Goal: Task Accomplishment & Management: Complete application form

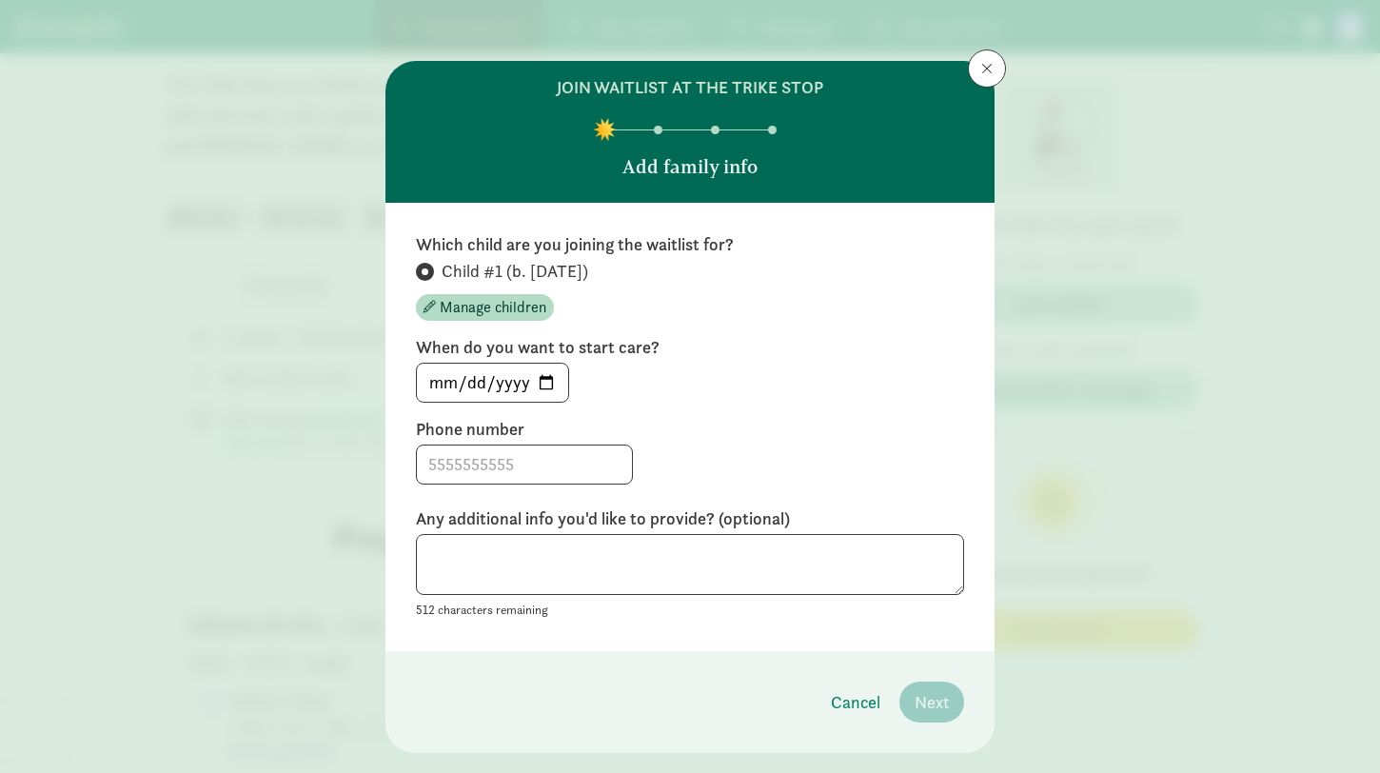
scroll to position [41, 0]
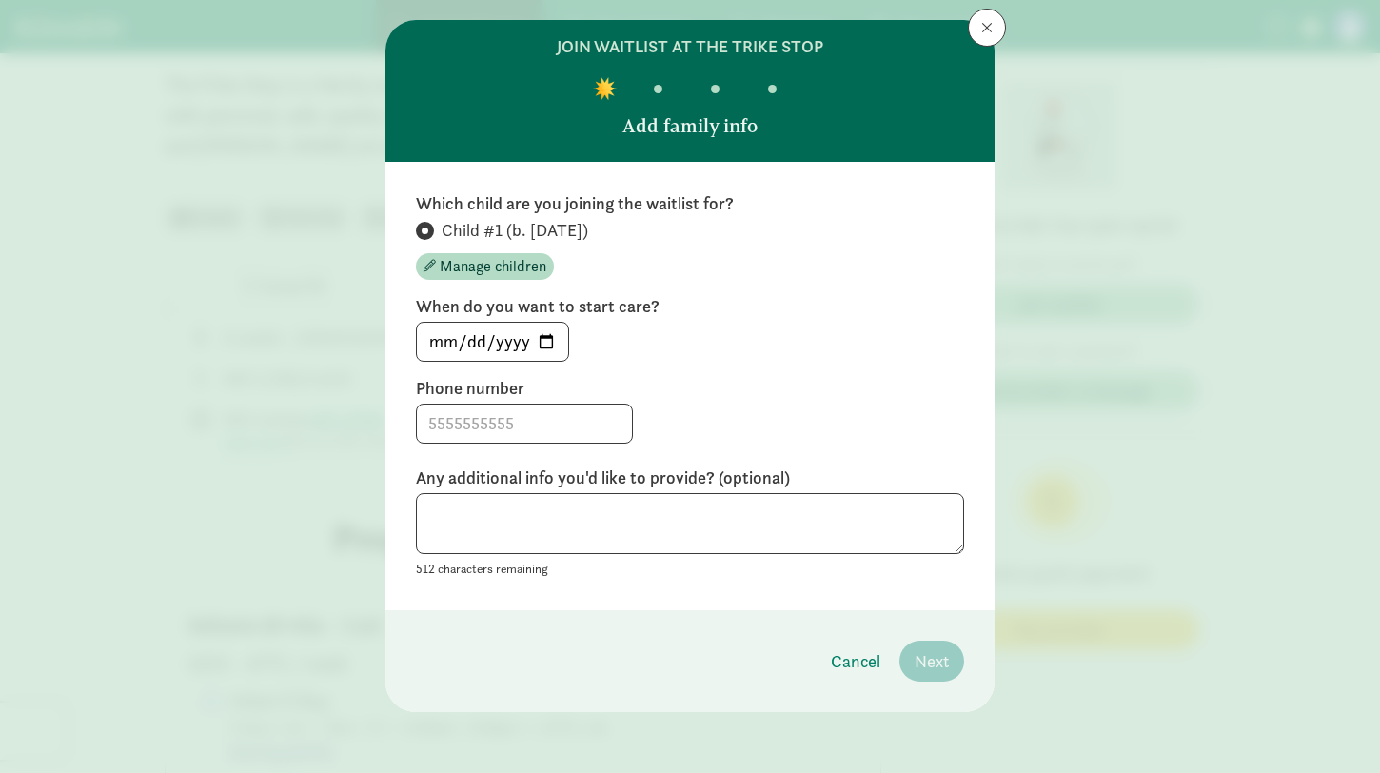
click at [545, 341] on input "[DATE]" at bounding box center [492, 342] width 151 height 38
type input "[DATE]"
click at [486, 425] on input at bounding box center [524, 424] width 215 height 38
type input "9137446401"
click at [575, 534] on textarea at bounding box center [690, 524] width 548 height 62
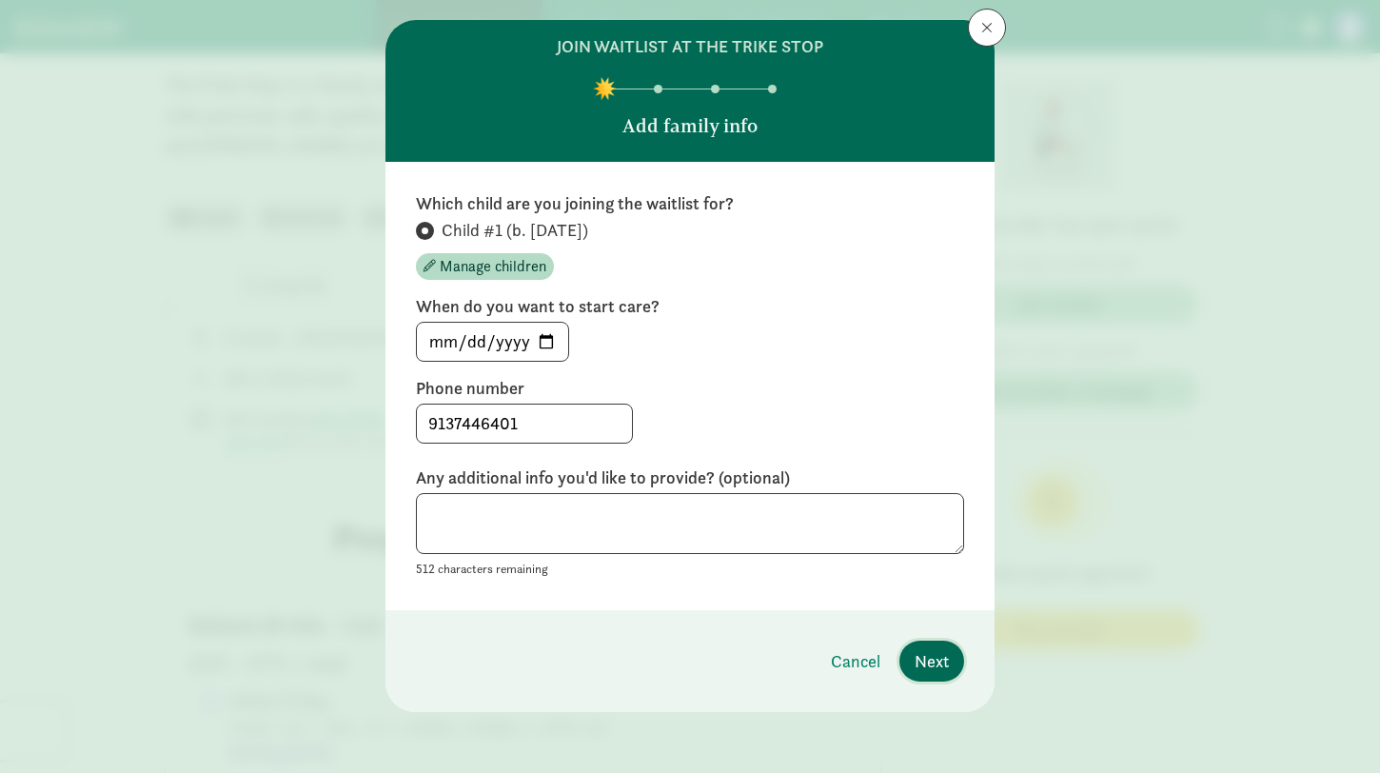
click at [932, 653] on span "Next" at bounding box center [932, 661] width 34 height 26
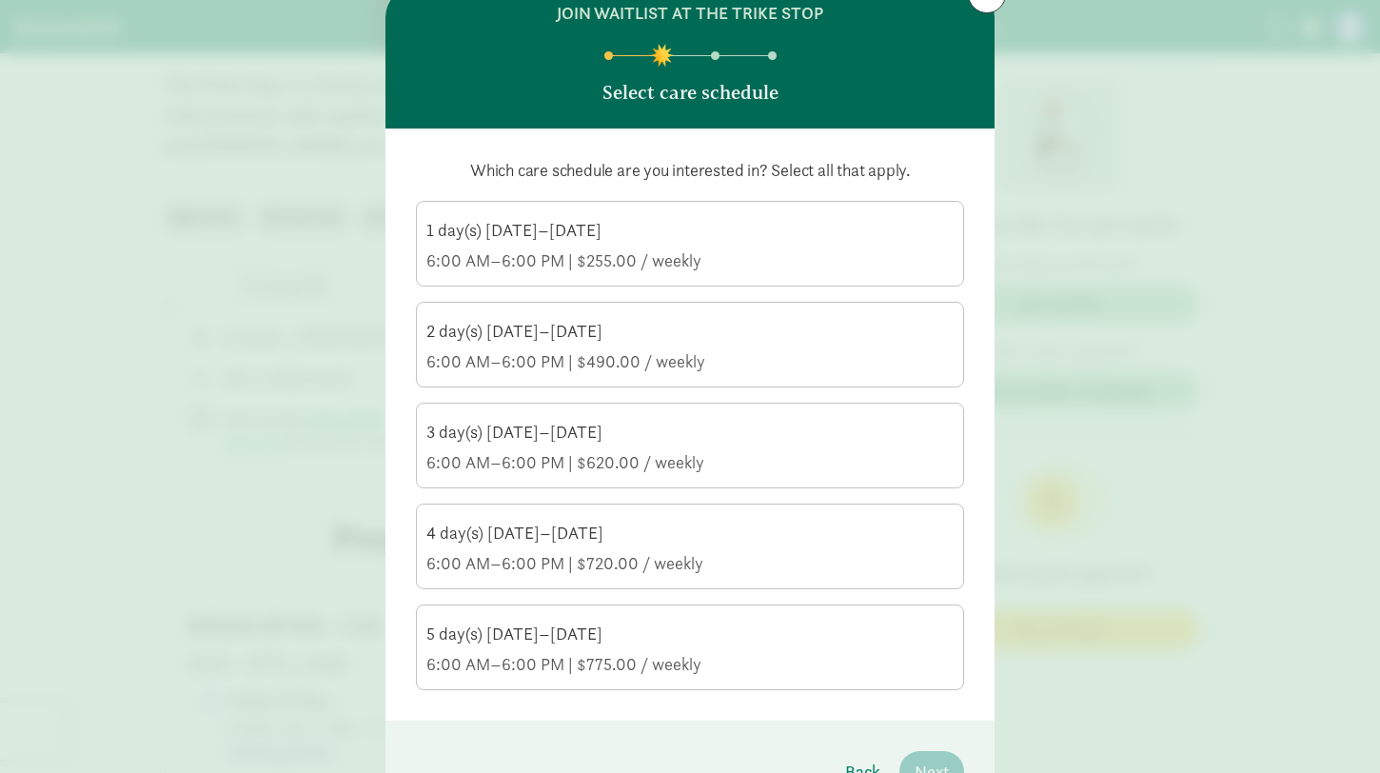
scroll to position [65, 0]
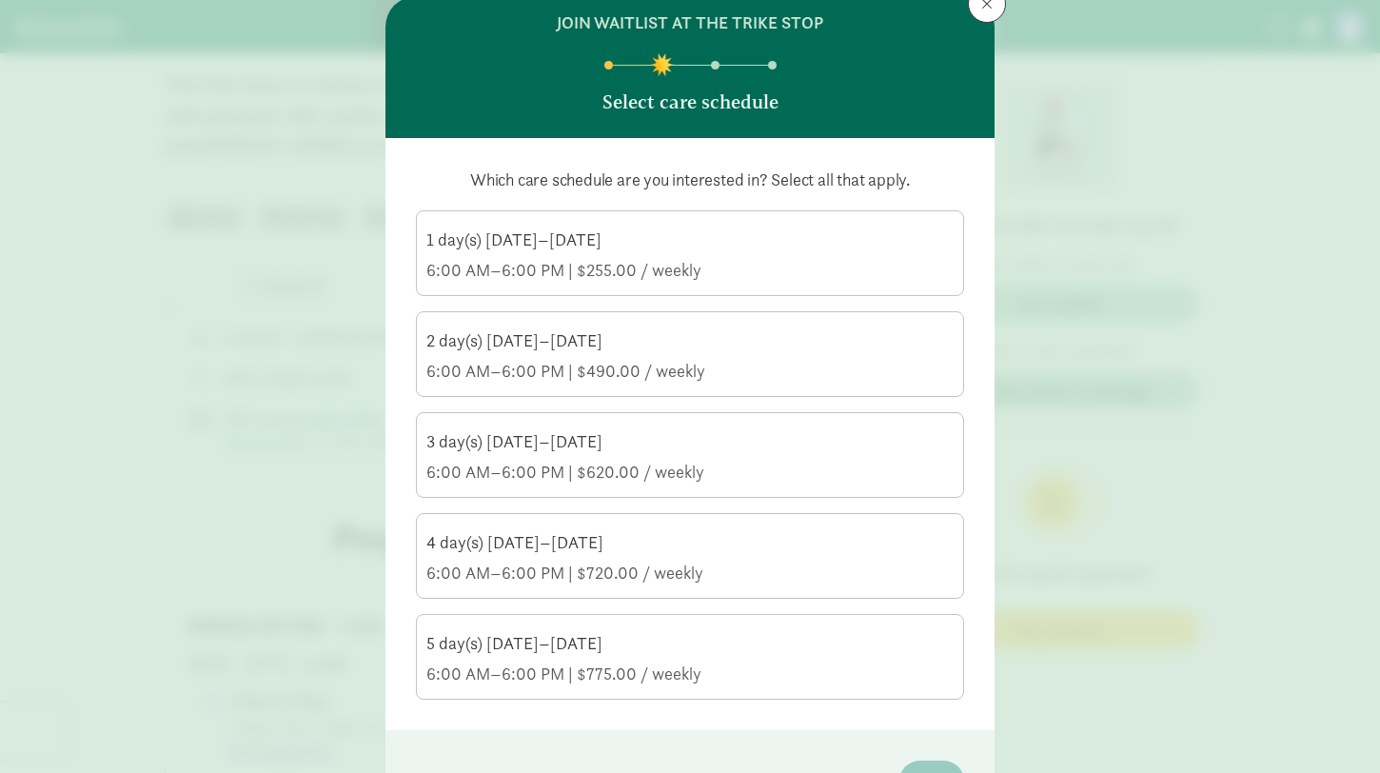
click at [845, 662] on div "5 day(s) [DATE]–[DATE] 6:00 AM–6:00 PM | $775.00 / weekly" at bounding box center [689, 658] width 527 height 53
click at [0, 0] on input "5 day(s) [DATE]–[DATE] 6:00 AM–6:00 PM | $775.00 / weekly" at bounding box center [0, 0] width 0 height 0
click at [753, 586] on label "4 day(s) [DATE]–[DATE] 6:00 AM–6:00 PM | $720.00 / weekly" at bounding box center [690, 554] width 546 height 80
click at [0, 0] on input "4 day(s) [DATE]–[DATE] 6:00 AM–6:00 PM | $720.00 / weekly" at bounding box center [0, 0] width 0 height 0
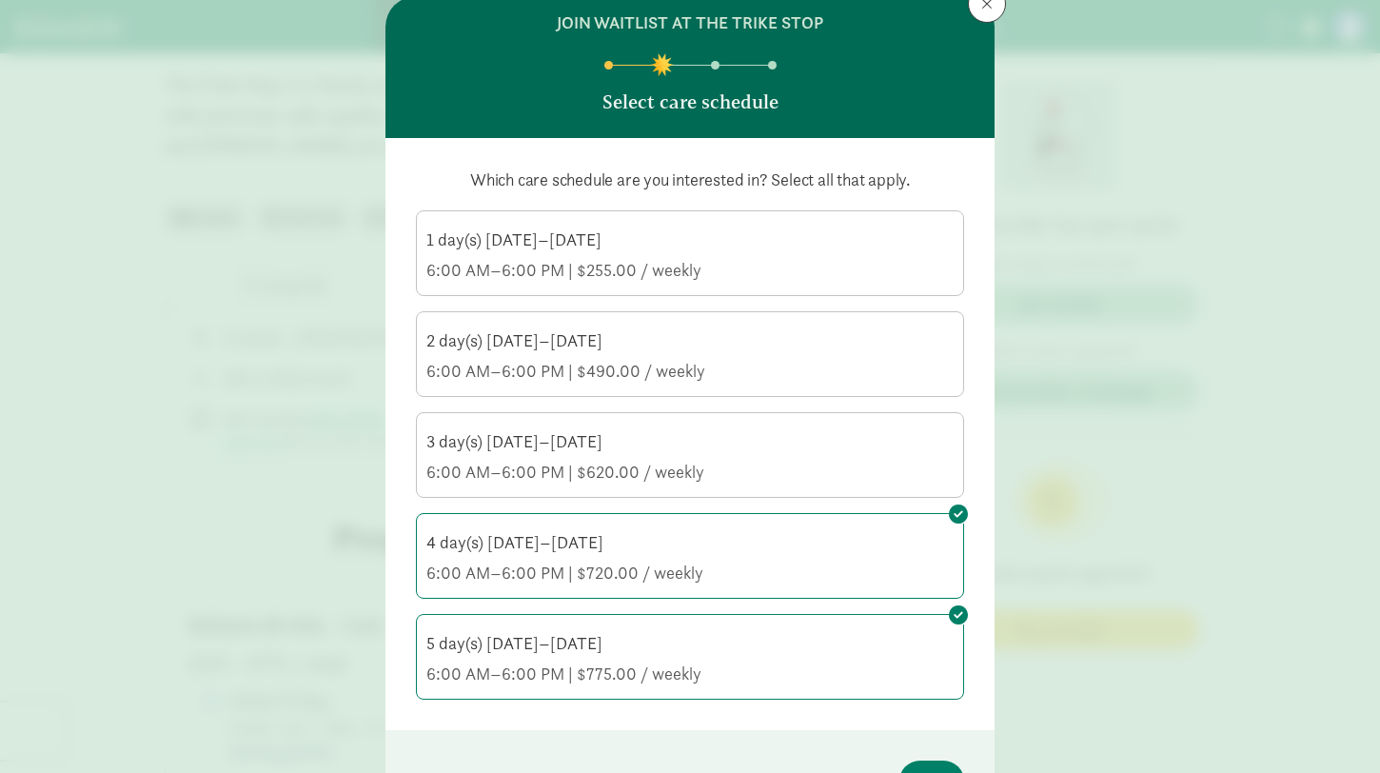
click at [900, 464] on div "6:00 AM–6:00 PM | $620.00 / weekly" at bounding box center [689, 472] width 527 height 23
click at [0, 0] on input "3 day(s) [DATE]–[DATE] 6:00 AM–6:00 PM | $620.00 / weekly" at bounding box center [0, 0] width 0 height 0
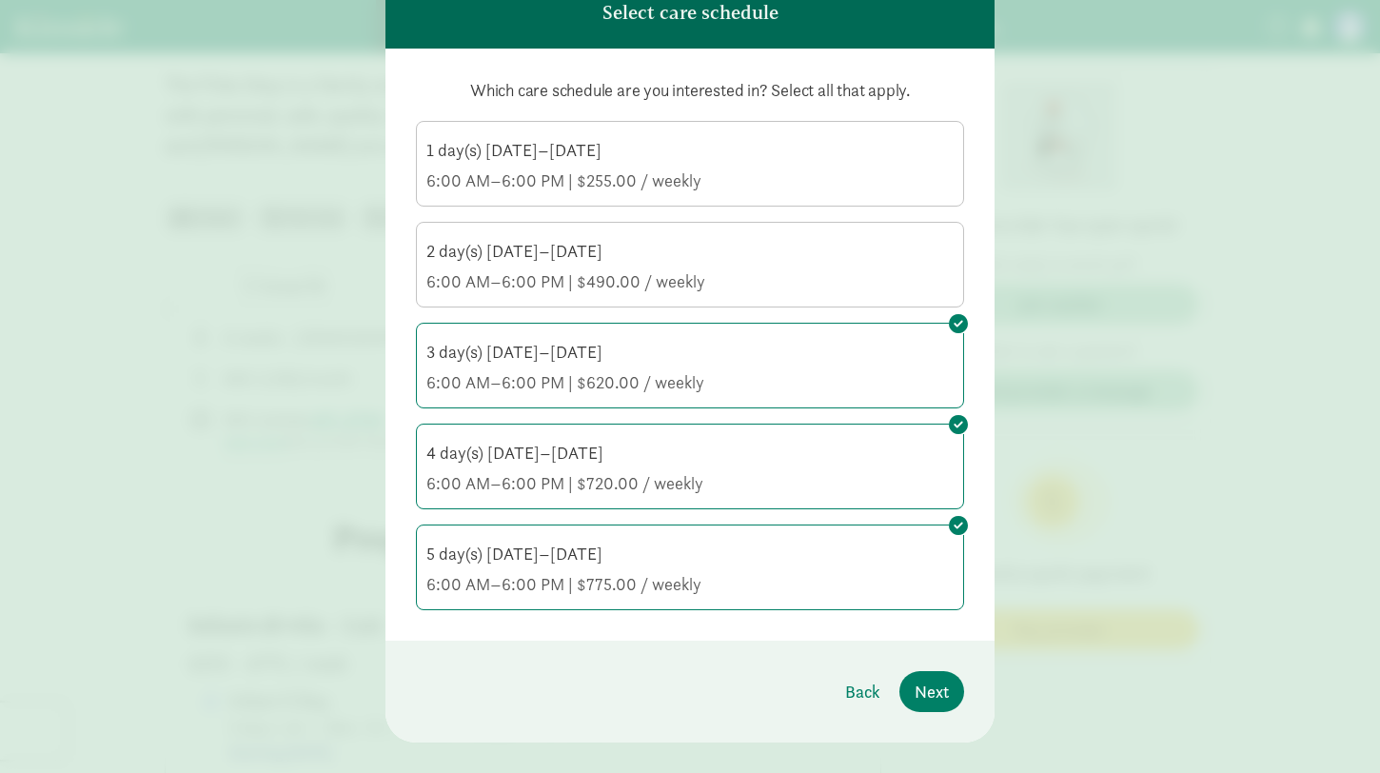
scroll to position [185, 0]
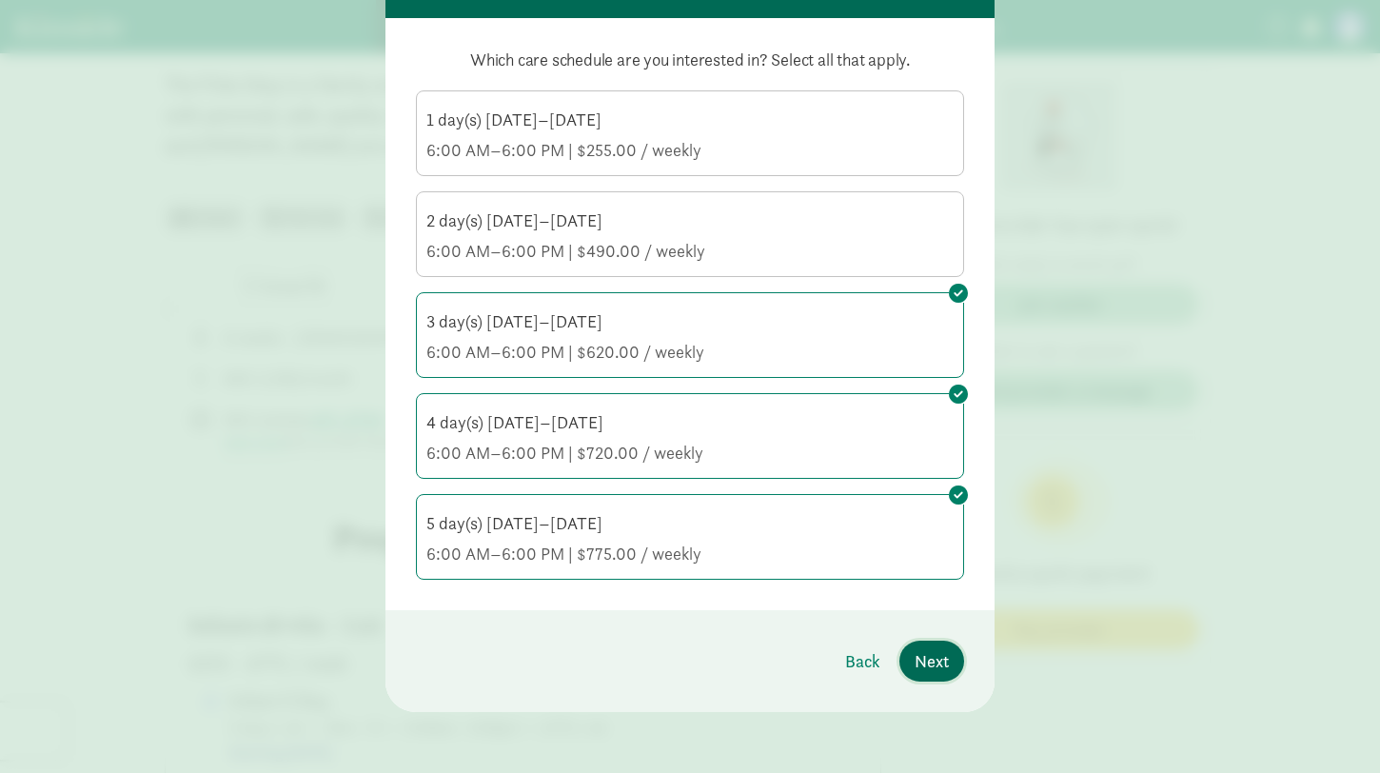
click at [941, 663] on span "Next" at bounding box center [932, 661] width 34 height 26
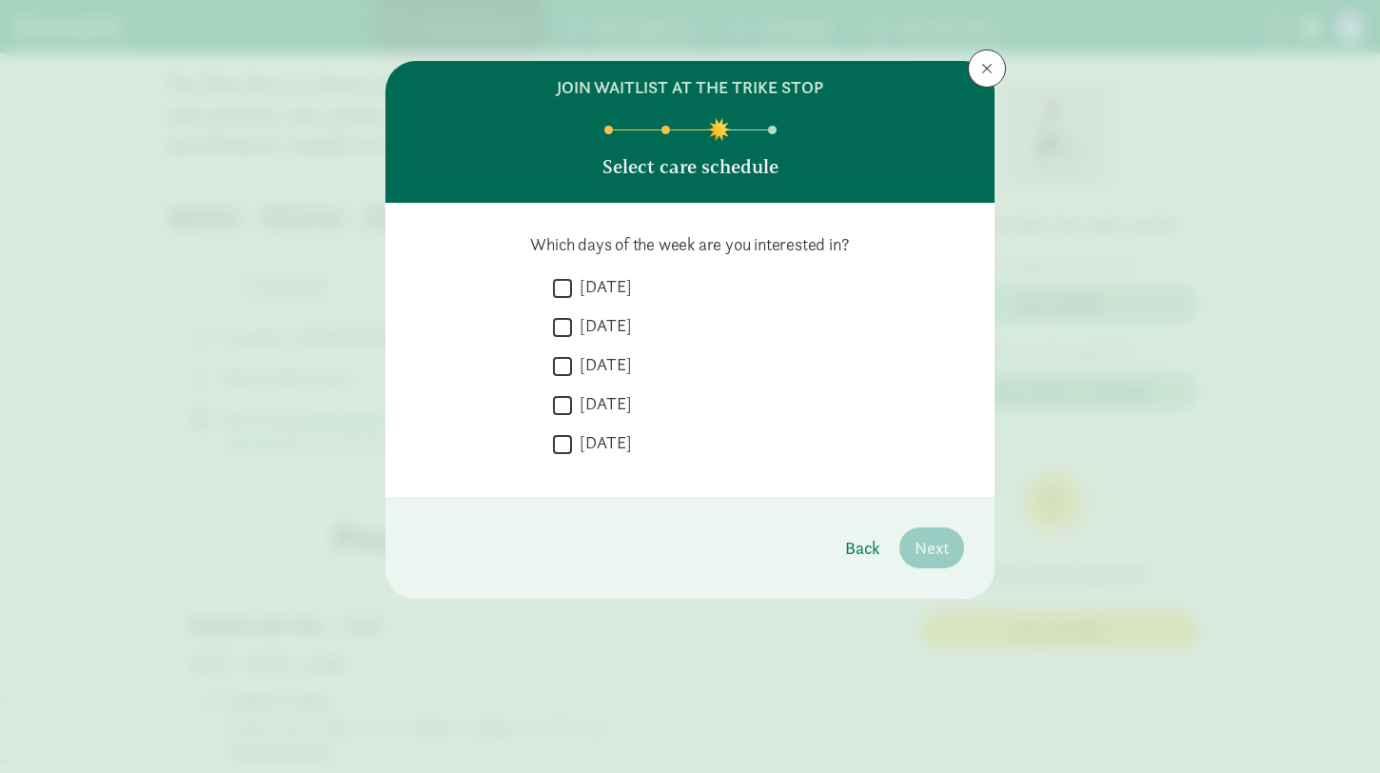
click at [615, 289] on label "[DATE]" at bounding box center [602, 286] width 60 height 23
click at [572, 289] on input "[DATE]" at bounding box center [562, 288] width 19 height 26
checkbox input "true"
click at [565, 314] on input "[DATE]" at bounding box center [562, 327] width 19 height 26
checkbox input "true"
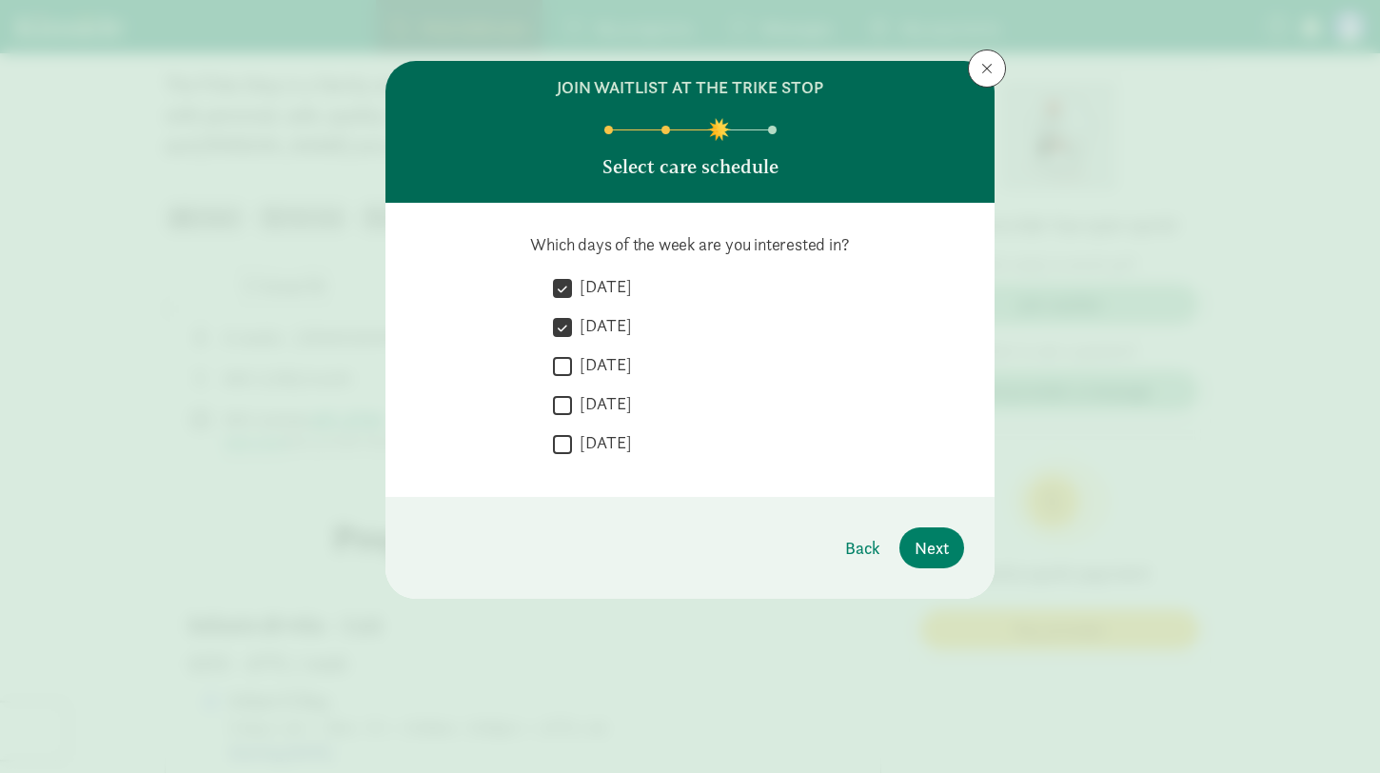
click at [562, 365] on input "[DATE]" at bounding box center [562, 366] width 19 height 26
checkbox input "true"
click at [562, 404] on input "[DATE]" at bounding box center [562, 405] width 19 height 26
checkbox input "true"
click at [564, 442] on input "[DATE]" at bounding box center [562, 444] width 19 height 26
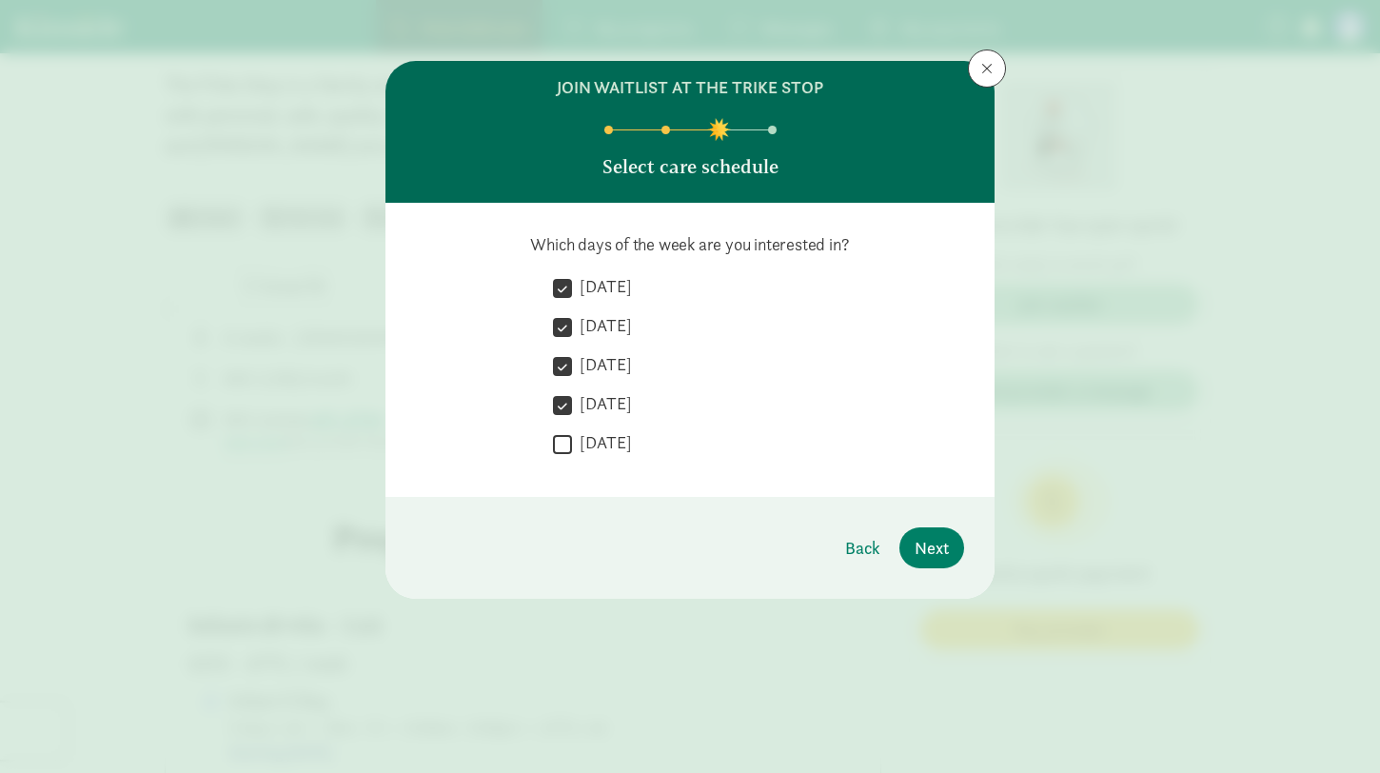
checkbox input "true"
click at [926, 551] on span "Next" at bounding box center [932, 548] width 34 height 26
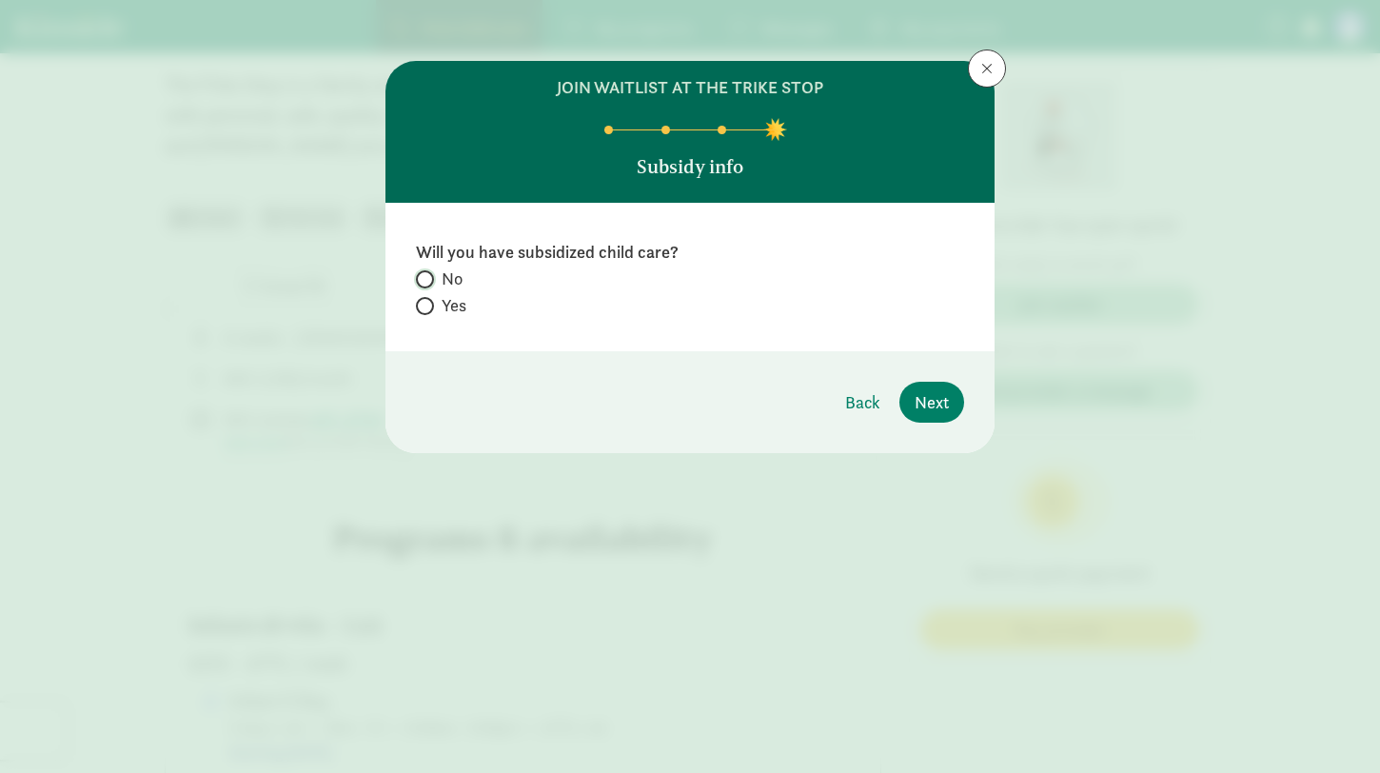
click at [421, 278] on input "No" at bounding box center [422, 279] width 12 height 12
radio input "true"
click at [915, 414] on span "Next" at bounding box center [932, 402] width 34 height 26
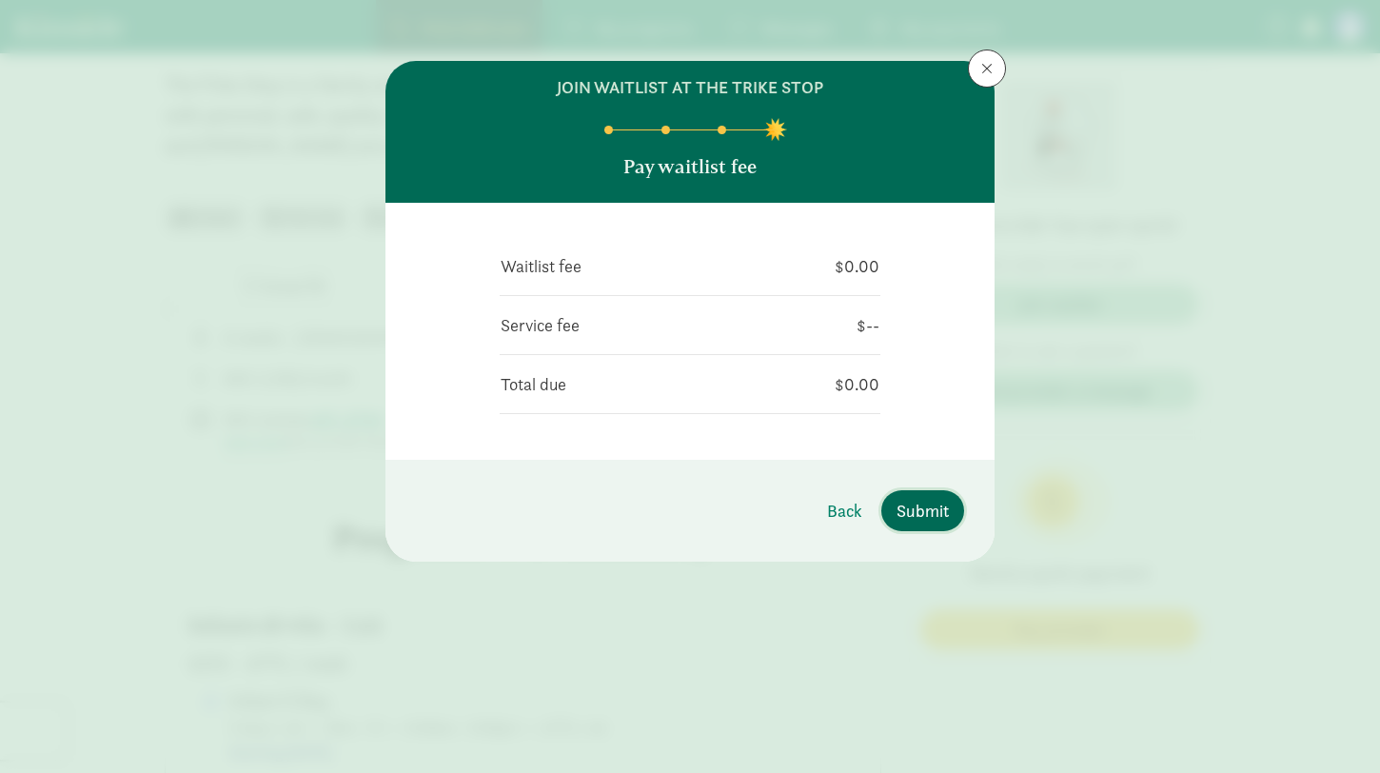
click at [923, 518] on span "Submit" at bounding box center [923, 511] width 52 height 26
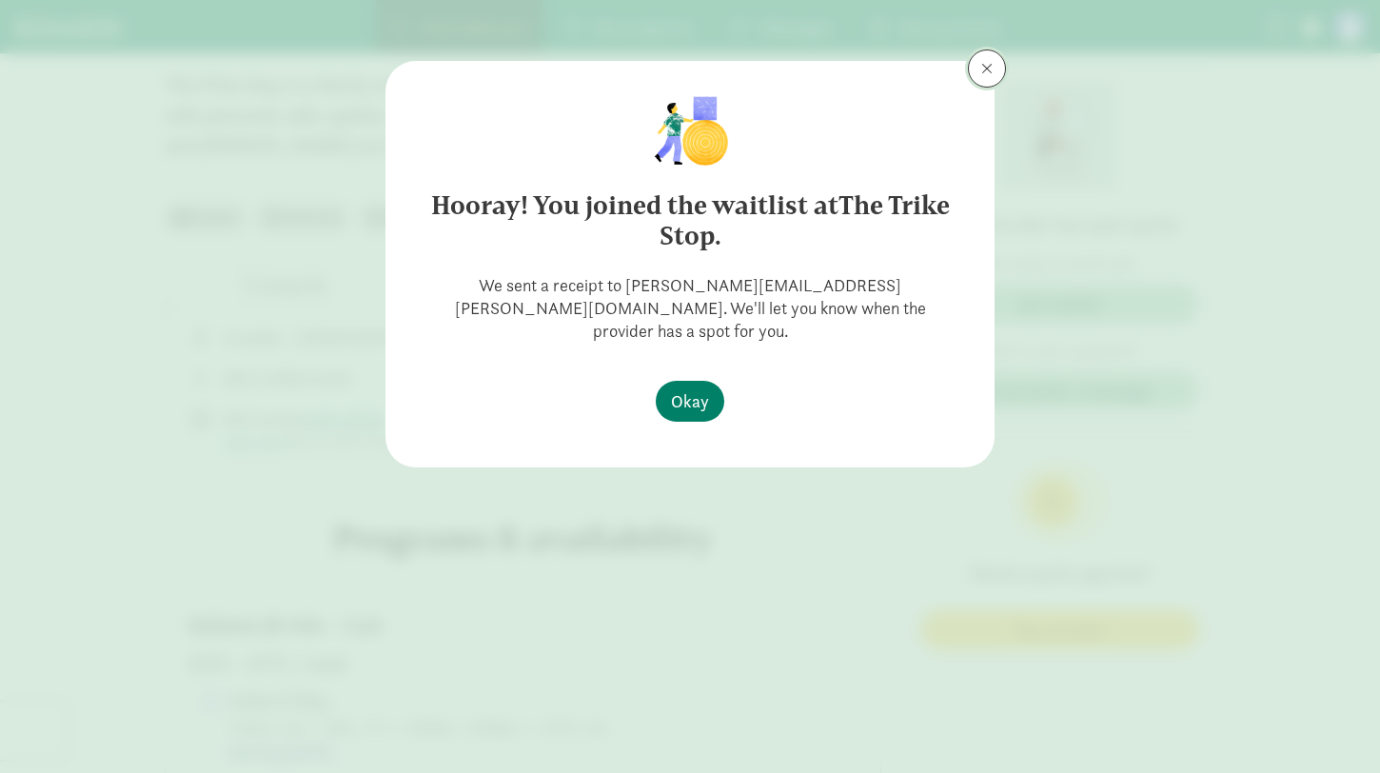
click at [979, 68] on button at bounding box center [987, 68] width 38 height 38
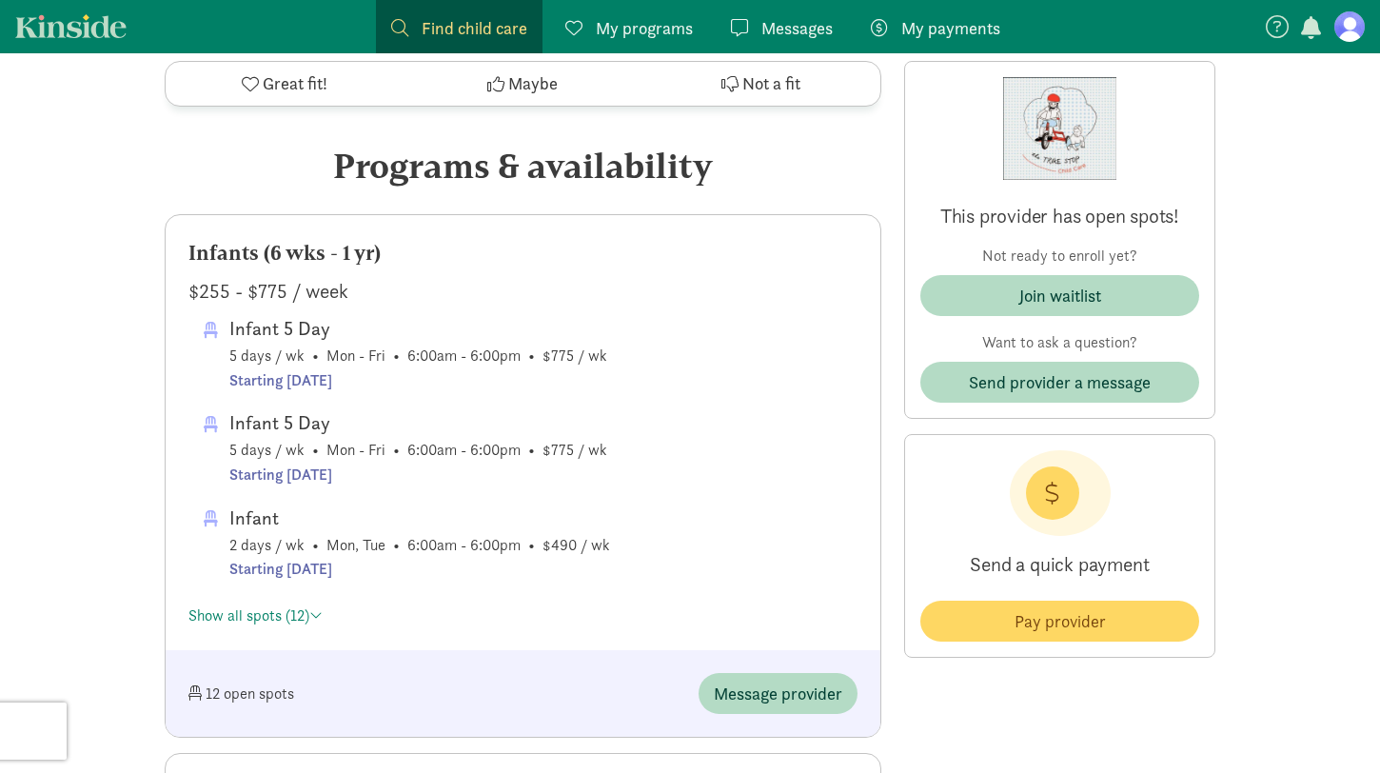
scroll to position [847, 0]
